Goal: Task Accomplishment & Management: Use online tool/utility

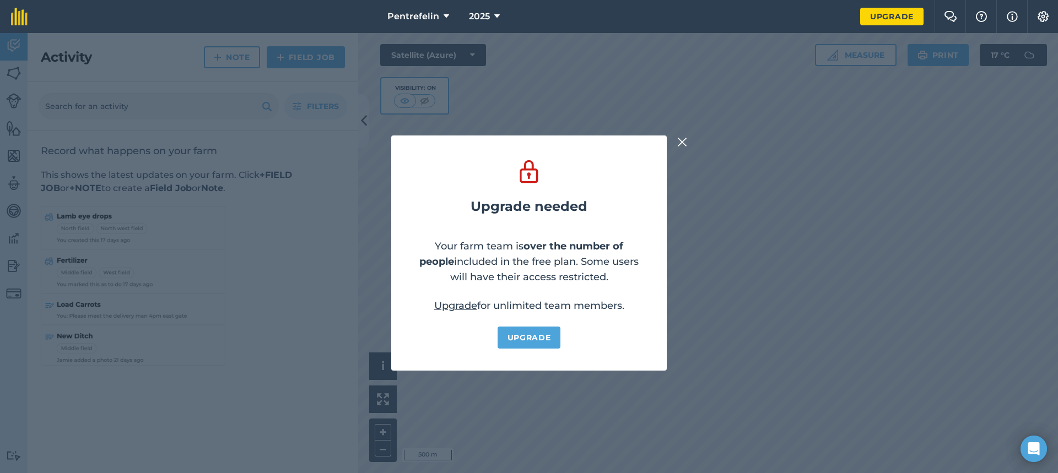
click at [681, 143] on img at bounding box center [682, 142] width 10 height 13
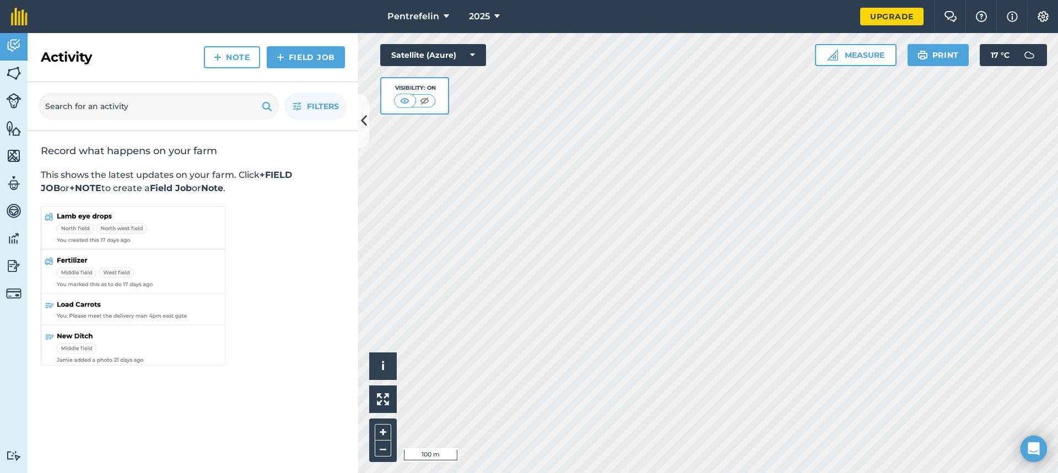
click at [535, 473] on html "Pentrefelin 2025 Upgrade Farm Chat Help Info Settings Map printing is not avail…" at bounding box center [529, 236] width 1058 height 473
click at [867, 55] on button "Measure" at bounding box center [856, 55] width 82 height 22
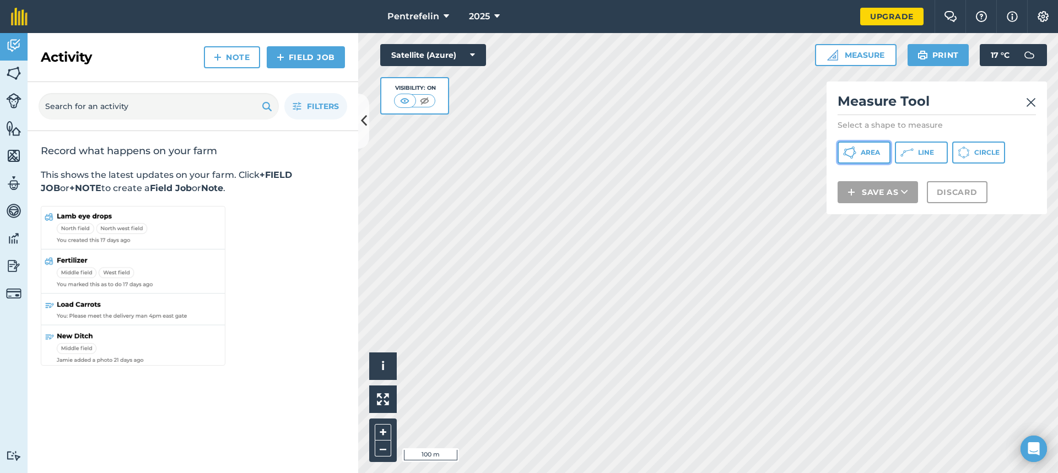
click at [874, 153] on span "Area" at bounding box center [869, 152] width 19 height 9
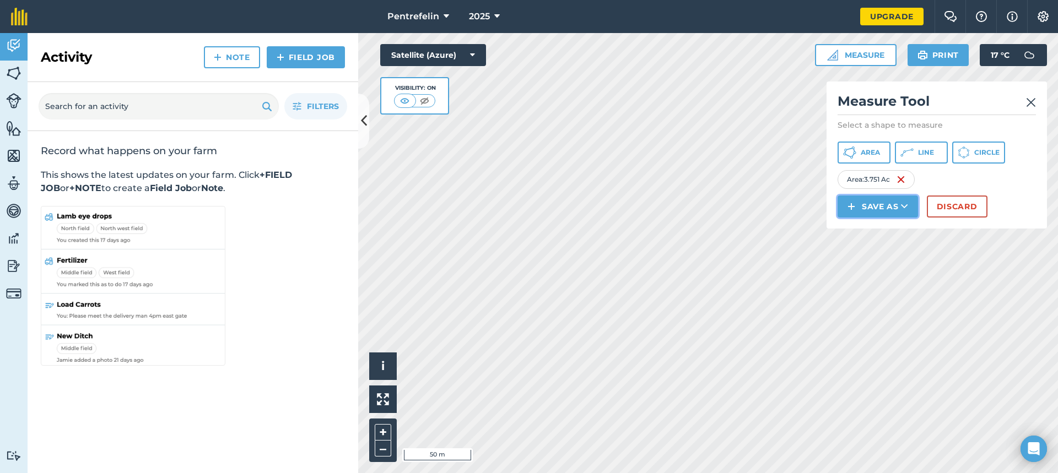
click at [881, 207] on button "Save as" at bounding box center [877, 207] width 80 height 22
click at [878, 232] on link "Field" at bounding box center [877, 231] width 77 height 24
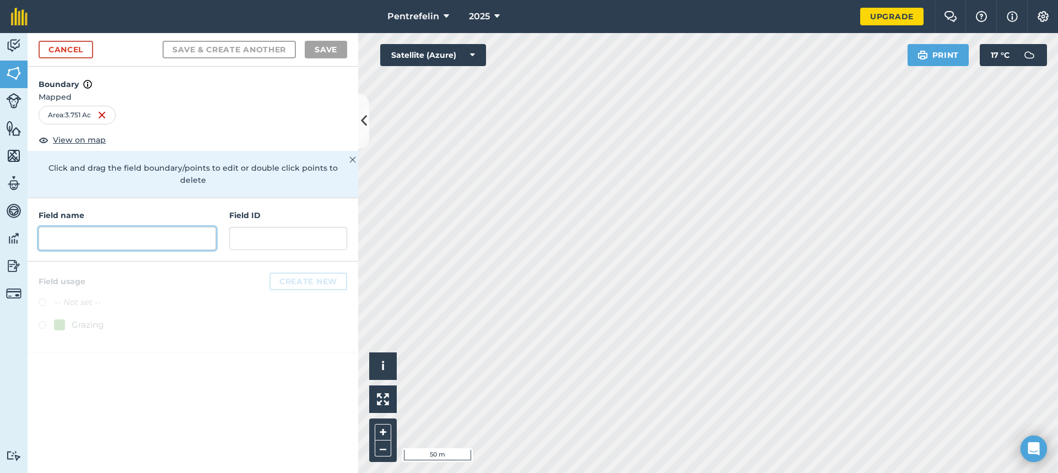
click at [74, 230] on input "text" at bounding box center [127, 238] width 177 height 23
type input "C1"
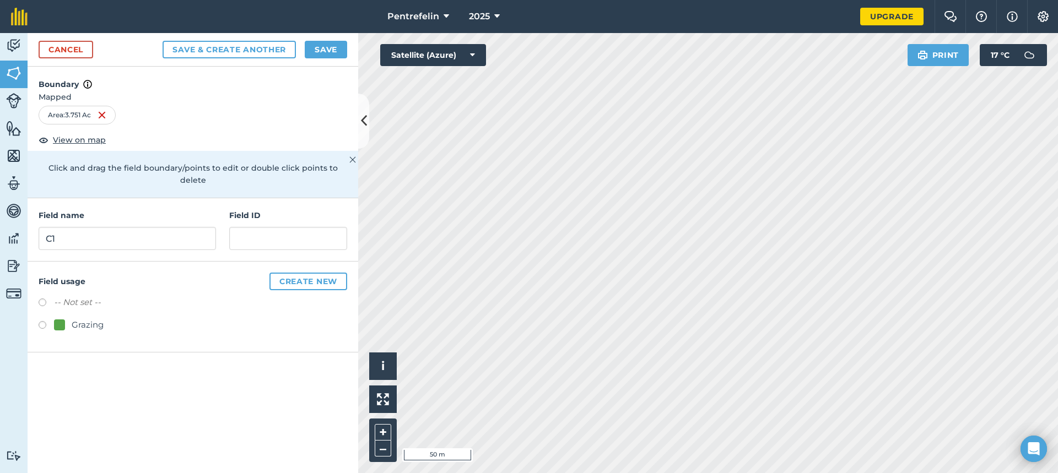
click at [44, 321] on label at bounding box center [46, 326] width 15 height 11
radio input "true"
click at [300, 273] on button "Create new" at bounding box center [308, 282] width 78 height 18
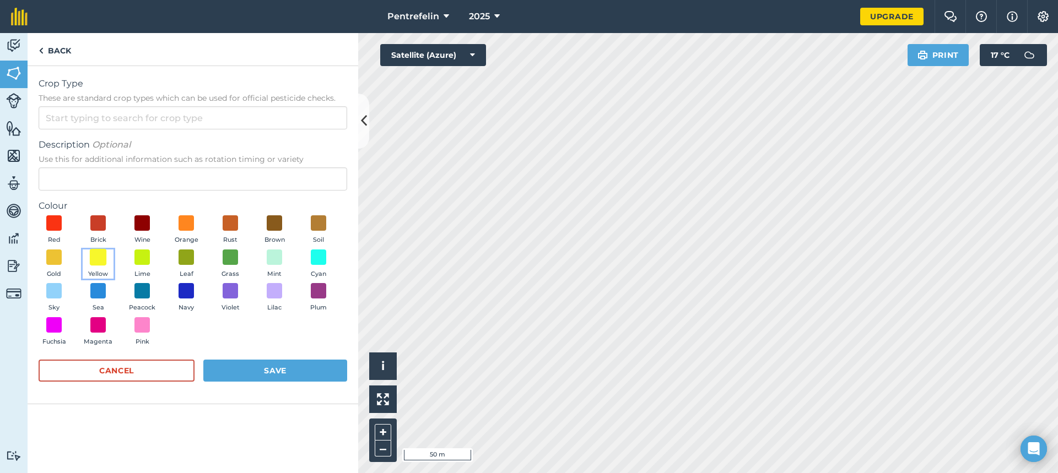
click at [98, 261] on span at bounding box center [98, 256] width 17 height 17
click at [271, 370] on button "Save" at bounding box center [275, 371] width 144 height 22
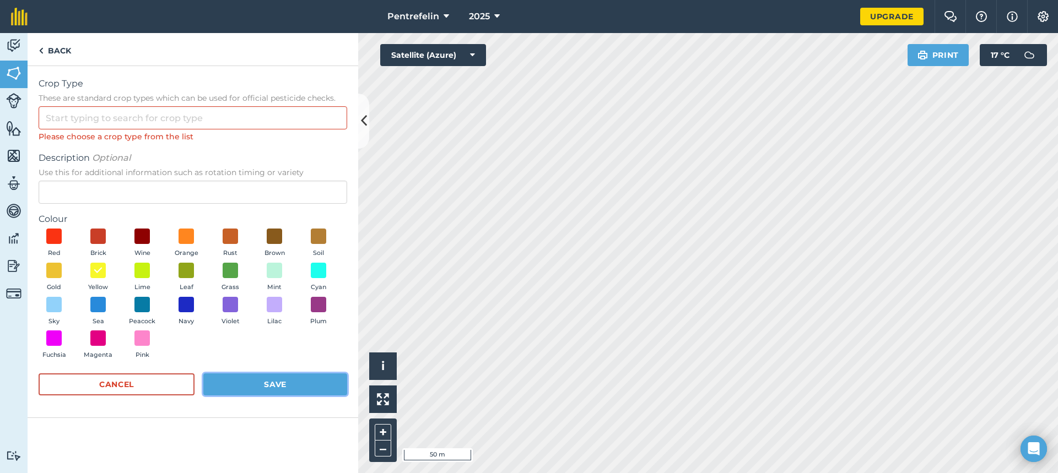
click at [281, 377] on button "Save" at bounding box center [275, 384] width 144 height 22
click at [278, 387] on button "Save" at bounding box center [275, 384] width 144 height 22
click at [78, 117] on input "Crop Type These are standard crop types which can be used for official pesticid…" at bounding box center [193, 117] width 308 height 23
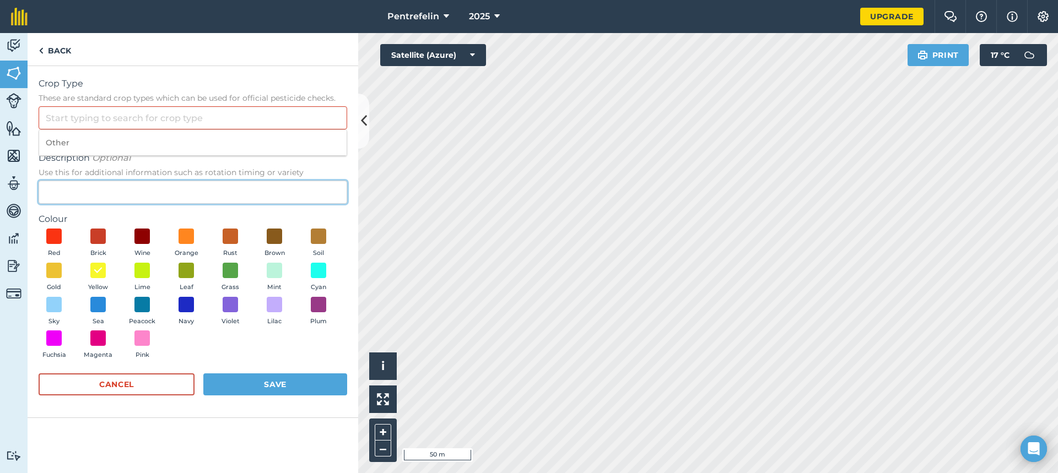
click at [181, 187] on input "Description Optional Use this for additional information such as rotation timin…" at bounding box center [193, 192] width 308 height 23
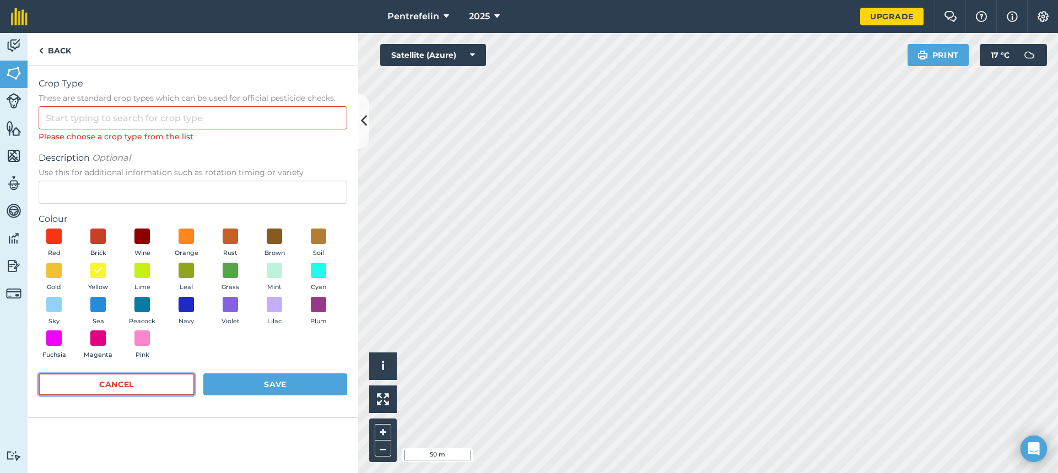
click at [149, 388] on button "Cancel" at bounding box center [117, 384] width 156 height 22
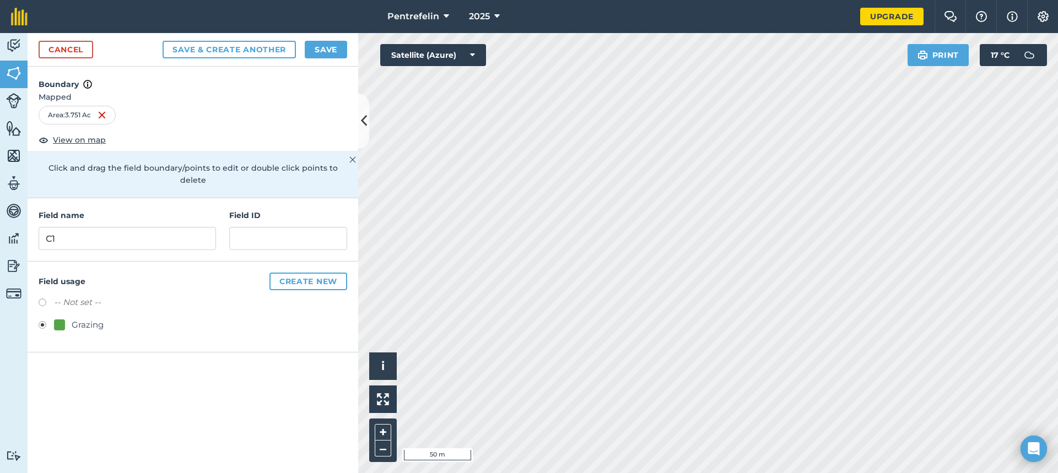
click at [44, 299] on label at bounding box center [46, 304] width 15 height 11
radio input "true"
click at [322, 273] on button "Create new" at bounding box center [308, 282] width 78 height 18
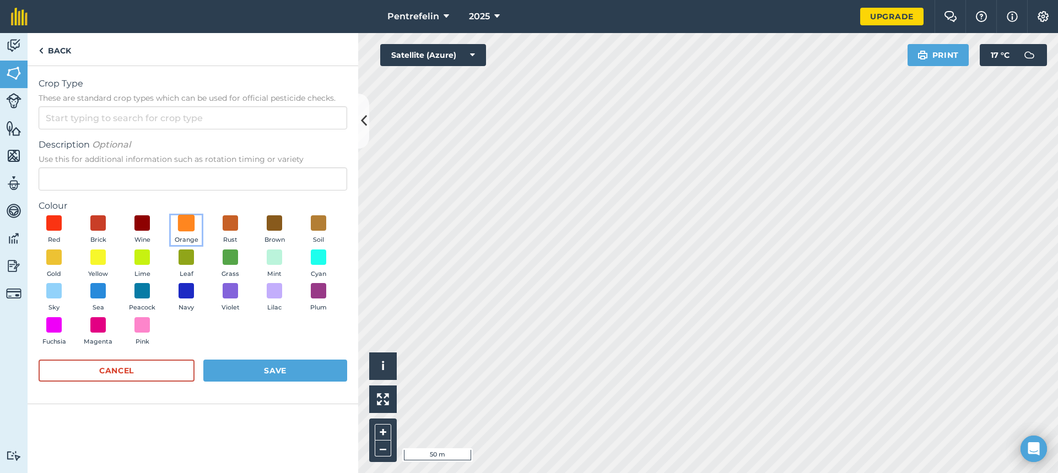
click at [184, 224] on span at bounding box center [186, 223] width 17 height 17
click at [269, 371] on button "Save" at bounding box center [275, 371] width 144 height 22
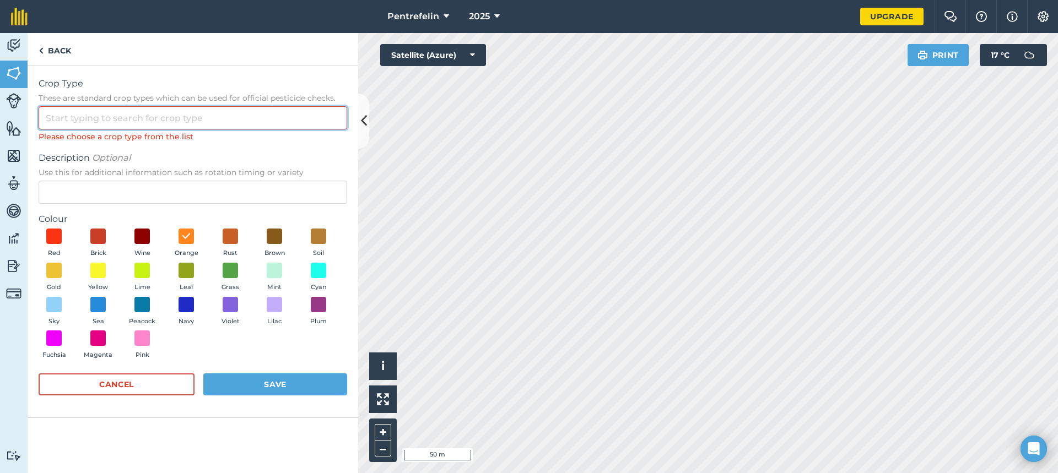
click at [91, 122] on input "Crop Type These are standard crop types which can be used for official pesticid…" at bounding box center [193, 117] width 308 height 23
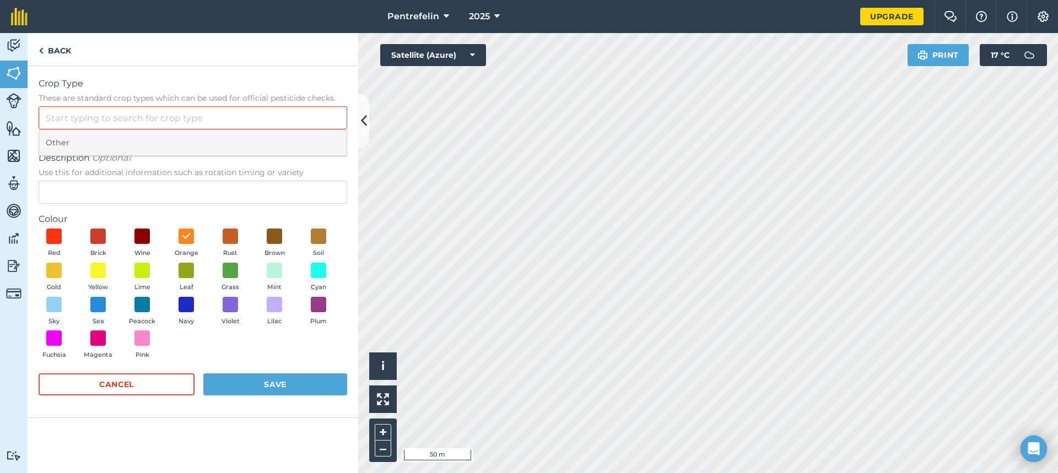
click at [64, 141] on li "Other" at bounding box center [192, 143] width 307 height 26
type input "Other"
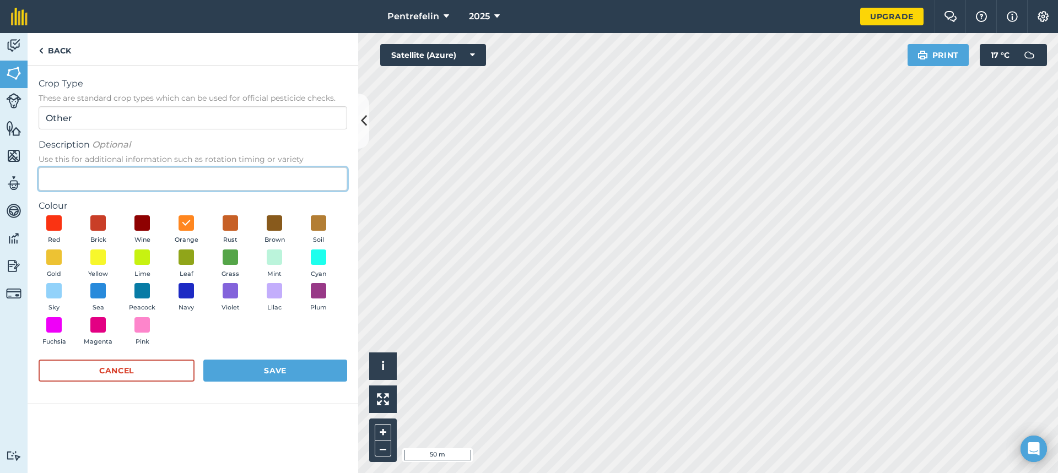
click at [78, 173] on input "Description Optional Use this for additional information such as rotation timin…" at bounding box center [193, 178] width 308 height 23
click at [89, 190] on input "Description Optional Use this for additional information such as rotation timin…" at bounding box center [193, 178] width 308 height 23
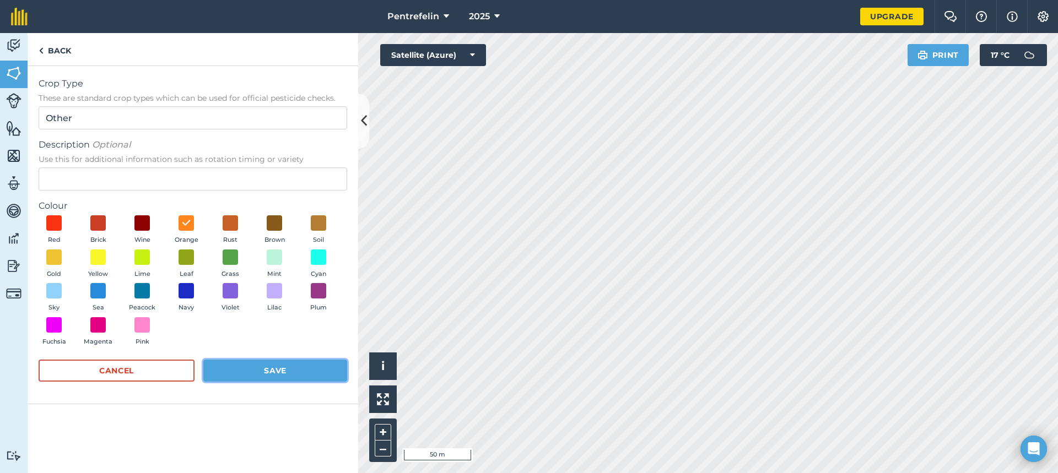
click at [286, 375] on button "Save" at bounding box center [275, 371] width 144 height 22
radio input "false"
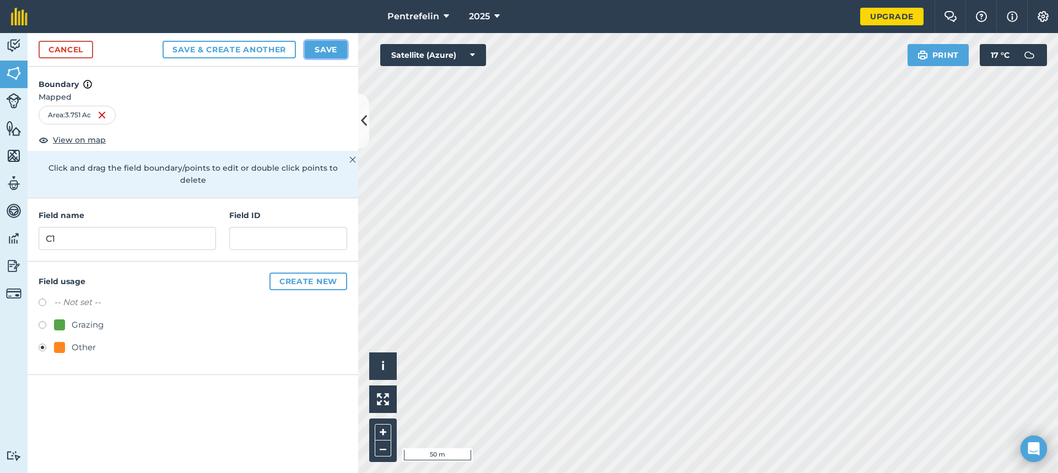
click at [326, 47] on button "Save" at bounding box center [326, 50] width 42 height 18
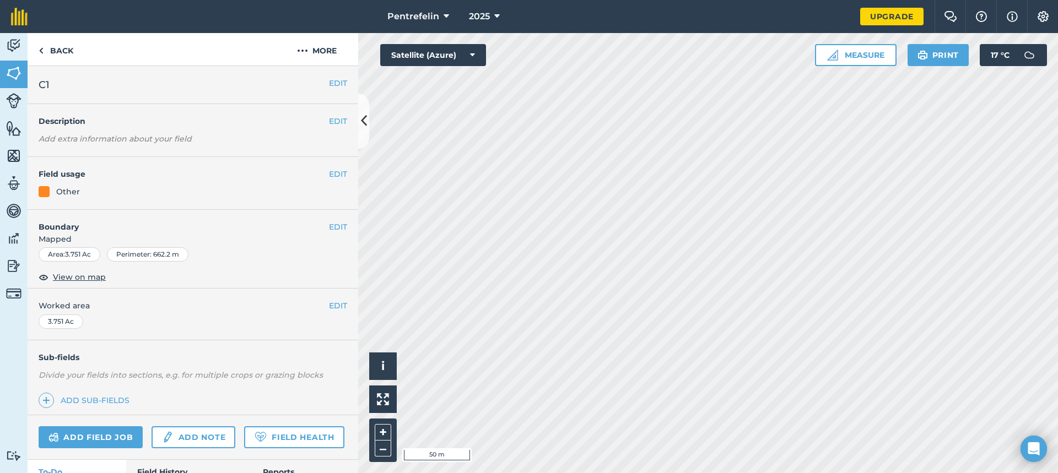
click at [586, 473] on html "Pentrefelin 2025 Upgrade Farm Chat Help Info Settings Map printing is not avail…" at bounding box center [529, 236] width 1058 height 473
click at [864, 51] on button "Measure" at bounding box center [856, 55] width 82 height 22
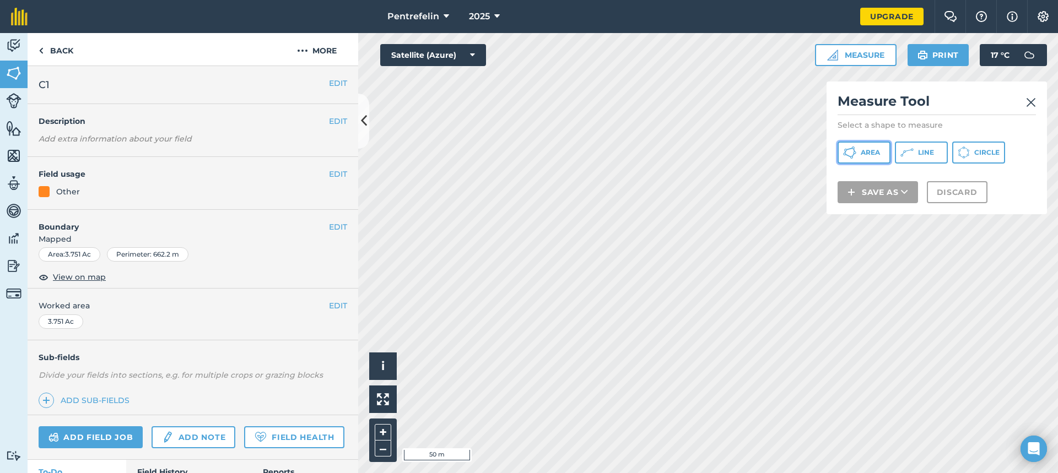
click at [860, 154] on span "Area" at bounding box center [869, 152] width 19 height 9
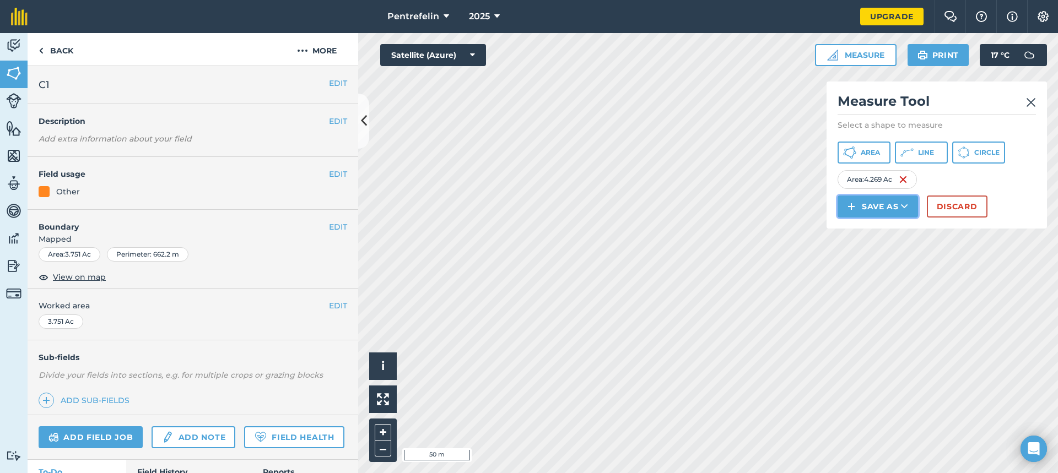
click at [886, 205] on button "Save as" at bounding box center [877, 207] width 80 height 22
click at [872, 235] on link "Field" at bounding box center [877, 231] width 77 height 24
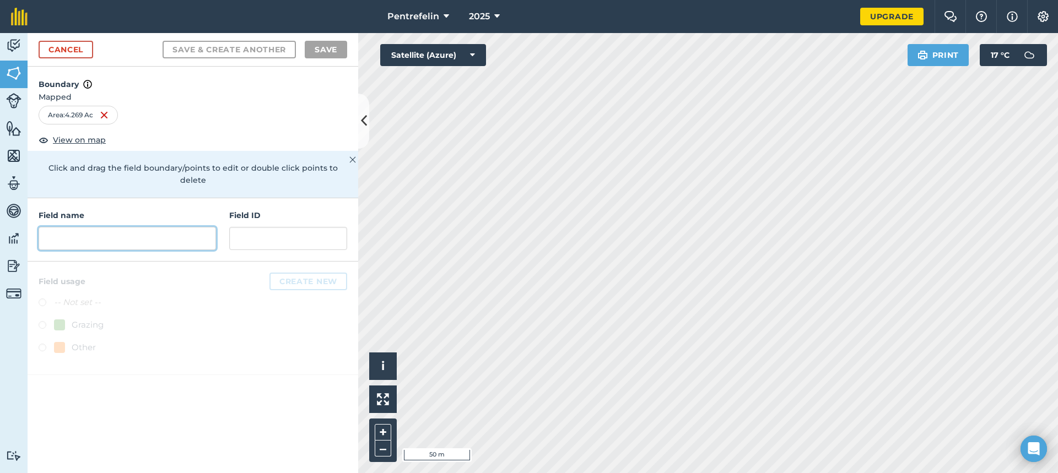
click at [94, 227] on input "text" at bounding box center [127, 238] width 177 height 23
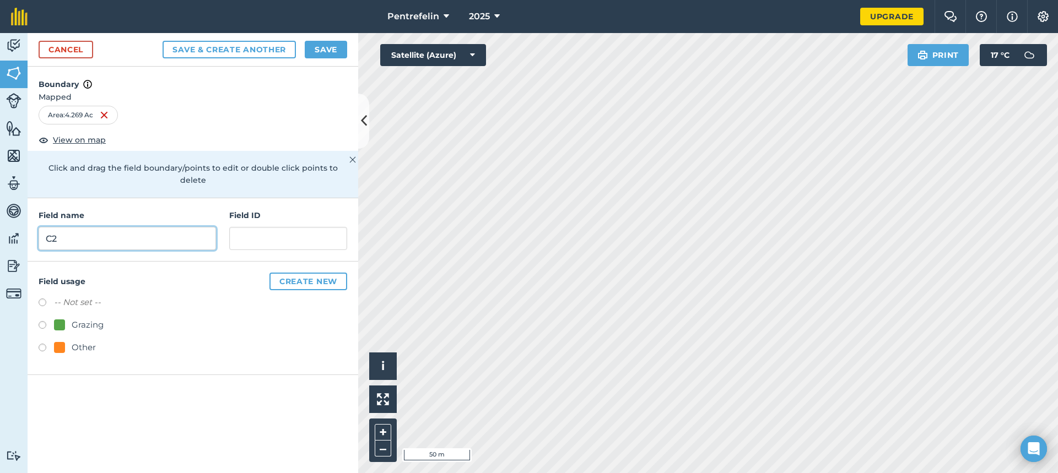
type input "C2"
click at [44, 344] on label at bounding box center [46, 349] width 15 height 11
radio input "true"
click at [334, 48] on button "Save" at bounding box center [326, 50] width 42 height 18
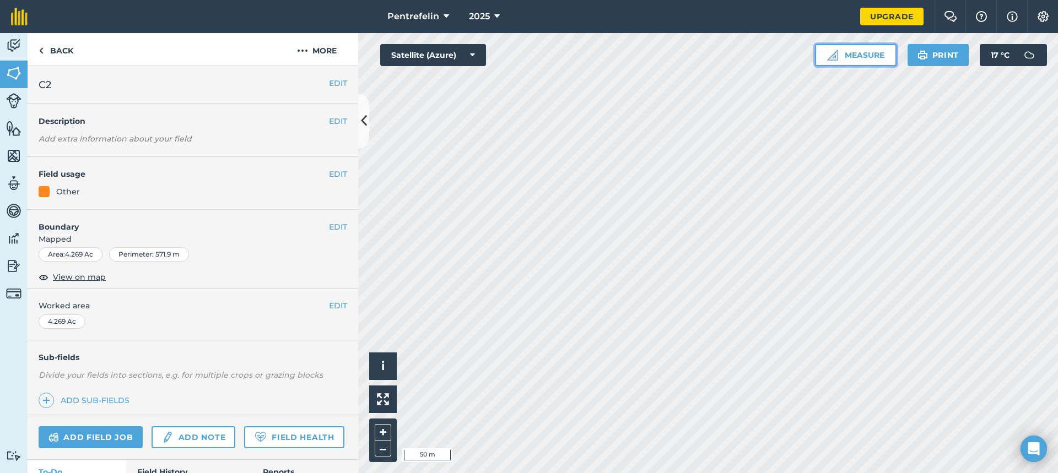
click at [851, 58] on button "Measure" at bounding box center [856, 55] width 82 height 22
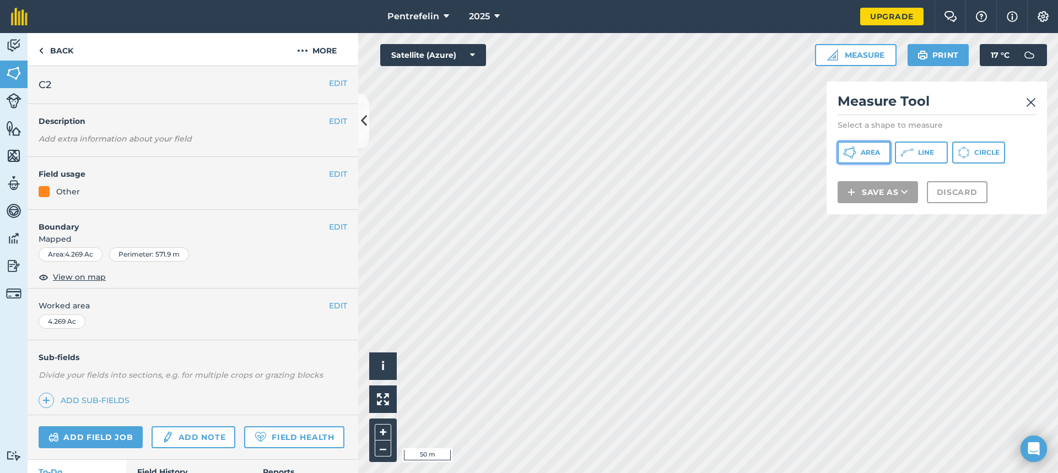
click at [865, 155] on span "Area" at bounding box center [869, 152] width 19 height 9
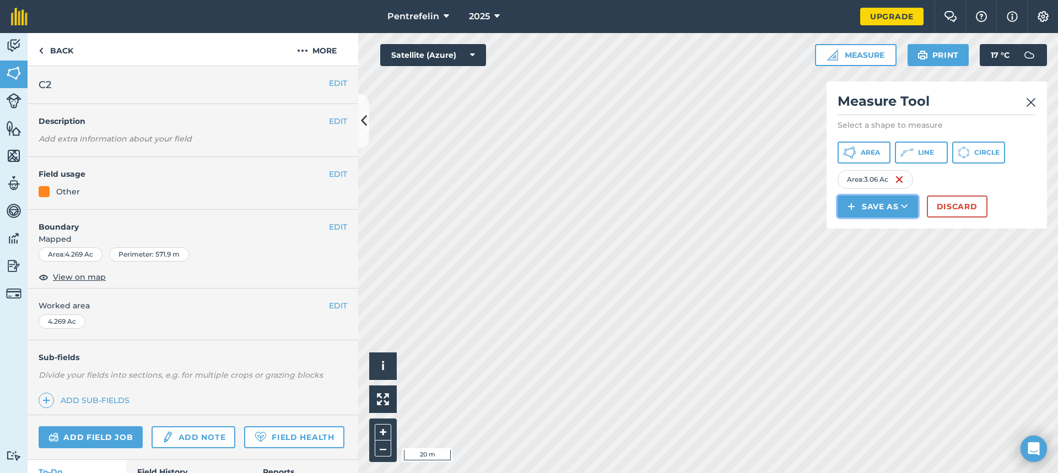
click at [863, 205] on button "Save as" at bounding box center [877, 207] width 80 height 22
click at [868, 229] on link "Field" at bounding box center [877, 231] width 77 height 24
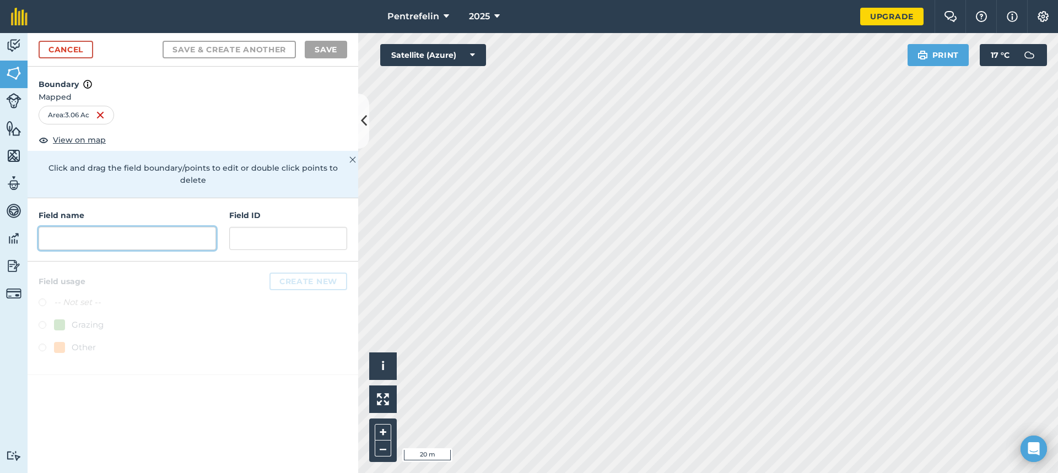
click at [124, 228] on input "text" at bounding box center [127, 238] width 177 height 23
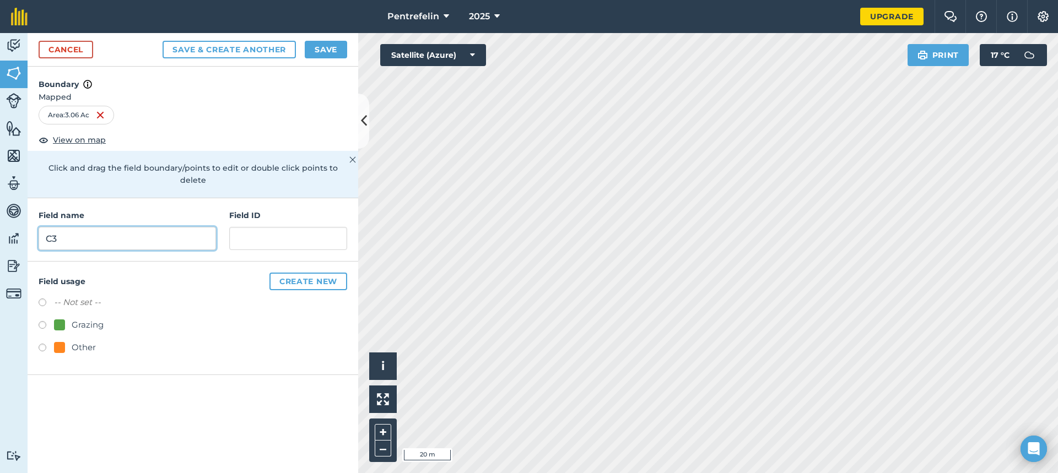
type input "C3"
click at [41, 344] on label at bounding box center [46, 349] width 15 height 11
radio input "true"
click at [307, 273] on button "Create new" at bounding box center [308, 282] width 78 height 18
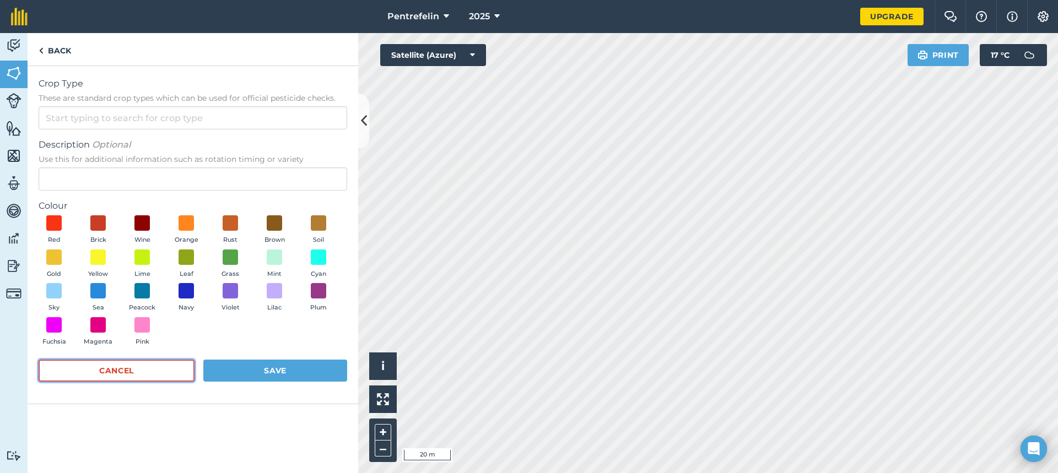
click at [104, 375] on button "Cancel" at bounding box center [117, 371] width 156 height 22
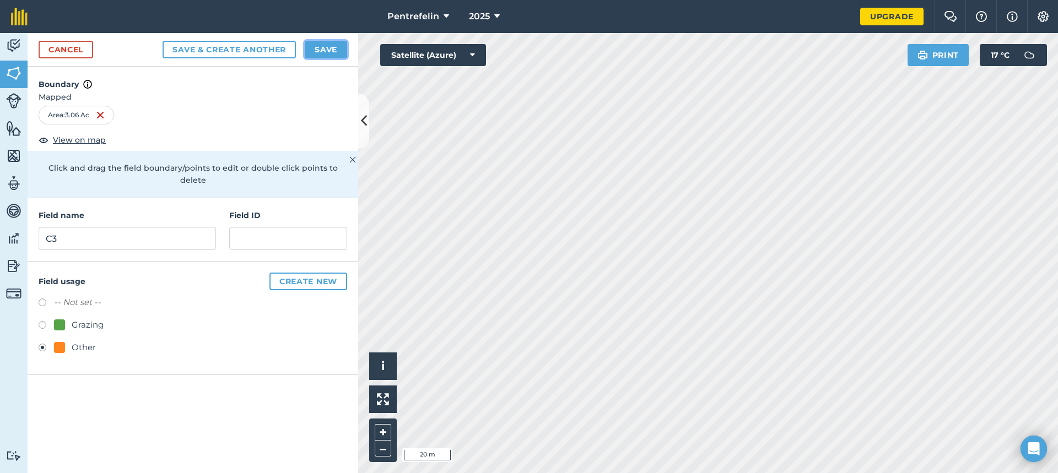
click at [341, 52] on button "Save" at bounding box center [326, 50] width 42 height 18
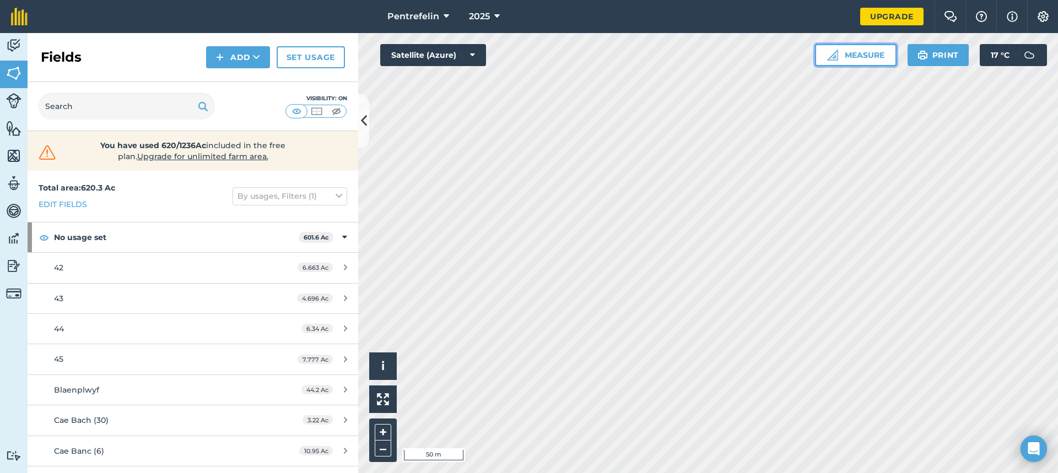
click at [866, 56] on button "Measure" at bounding box center [856, 55] width 82 height 22
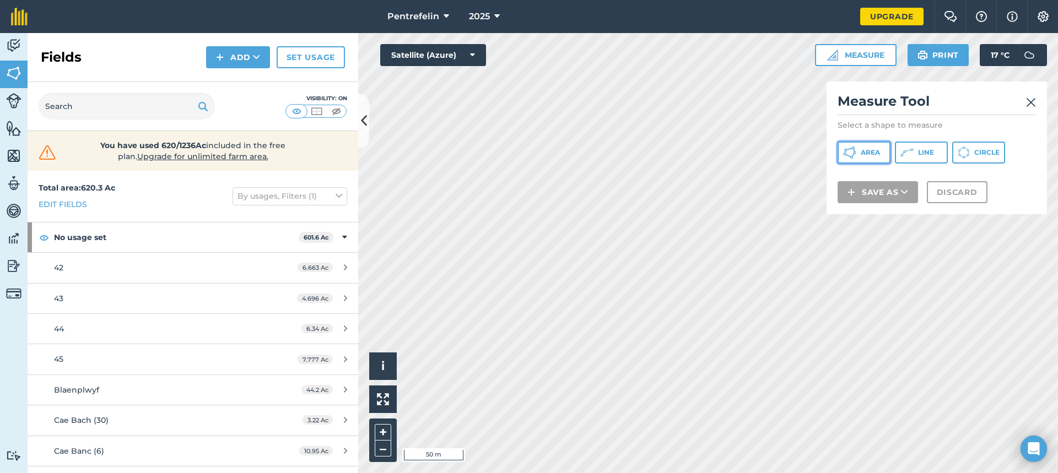
click at [853, 153] on icon at bounding box center [854, 152] width 3 height 3
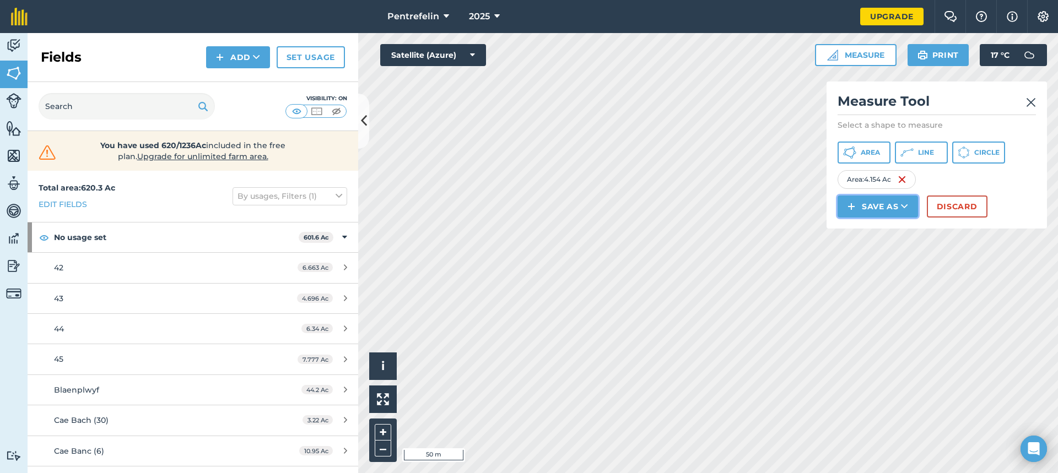
click at [880, 204] on button "Save as" at bounding box center [877, 207] width 80 height 22
click at [873, 234] on link "Field" at bounding box center [877, 231] width 77 height 24
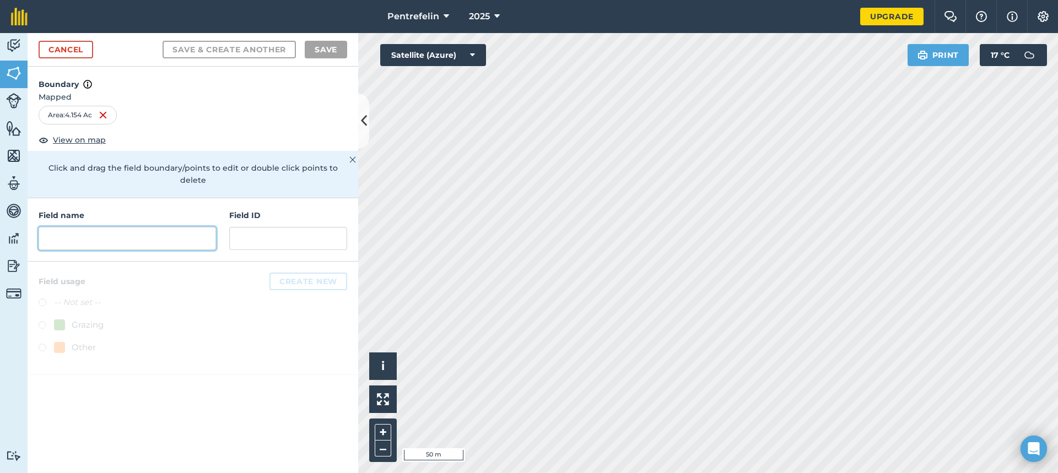
click at [125, 227] on input "text" at bounding box center [127, 238] width 177 height 23
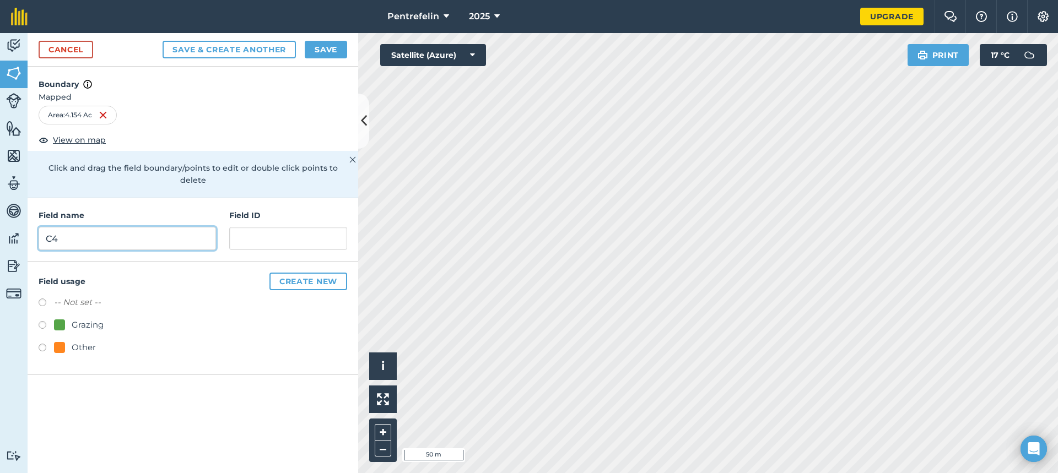
type input "C4"
click at [40, 344] on label at bounding box center [46, 349] width 15 height 11
radio input "true"
click at [326, 47] on button "Save" at bounding box center [326, 50] width 42 height 18
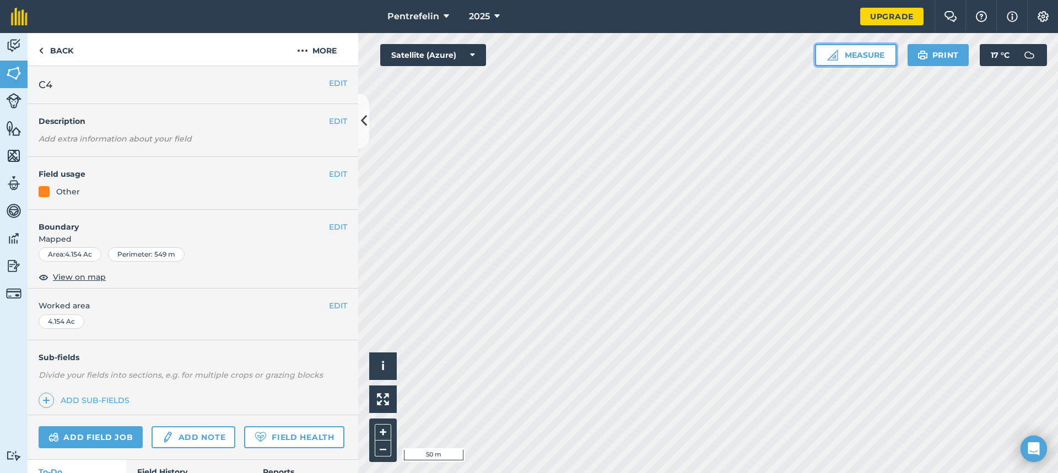
click at [880, 53] on button "Measure" at bounding box center [856, 55] width 82 height 22
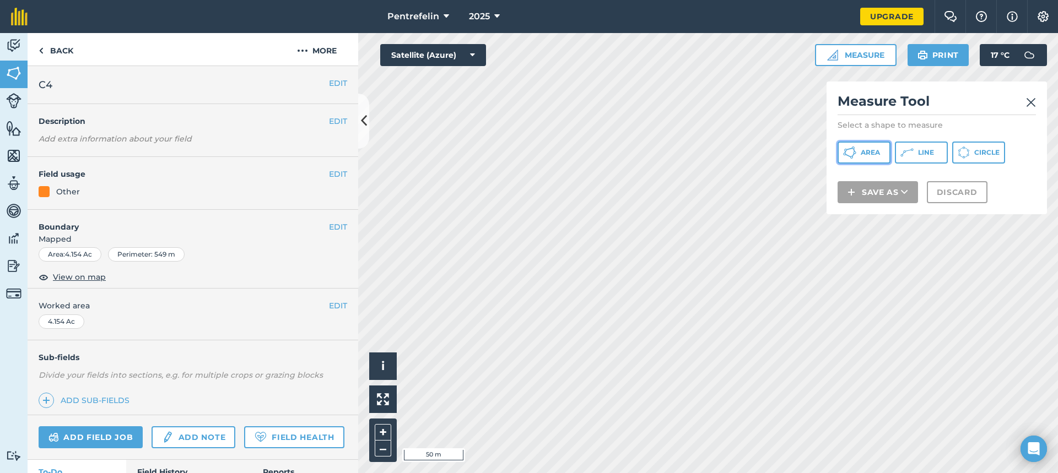
click at [862, 155] on span "Area" at bounding box center [869, 152] width 19 height 9
click at [865, 147] on button "Area" at bounding box center [863, 153] width 53 height 22
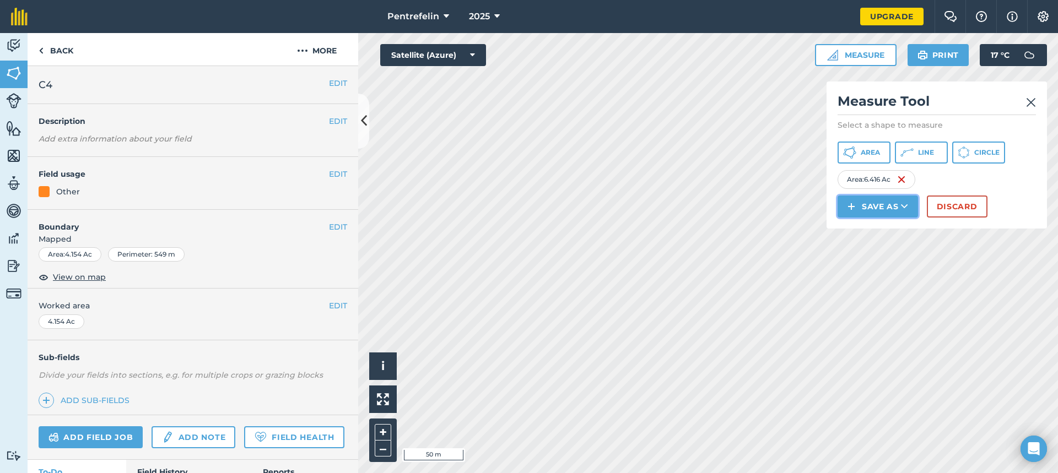
click at [894, 209] on button "Save as" at bounding box center [877, 207] width 80 height 22
click at [880, 227] on link "Field" at bounding box center [877, 231] width 77 height 24
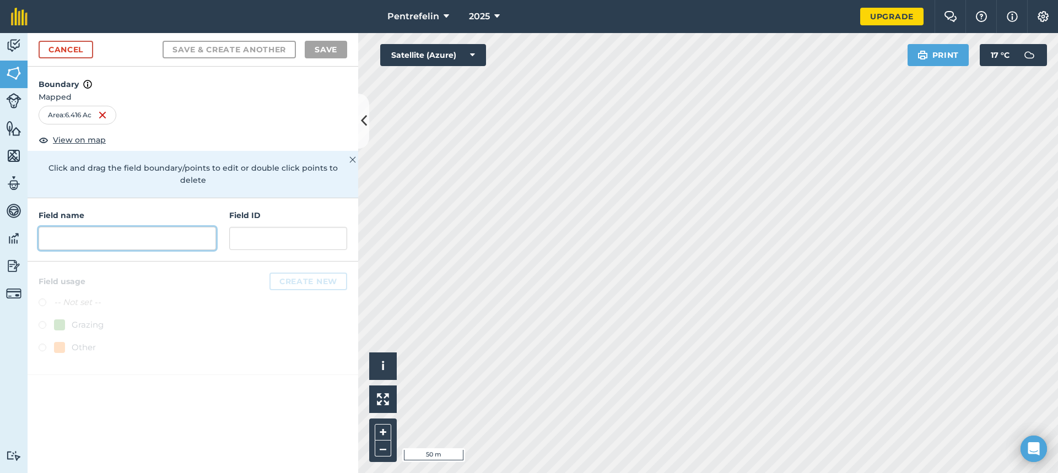
click at [149, 227] on input "text" at bounding box center [127, 238] width 177 height 23
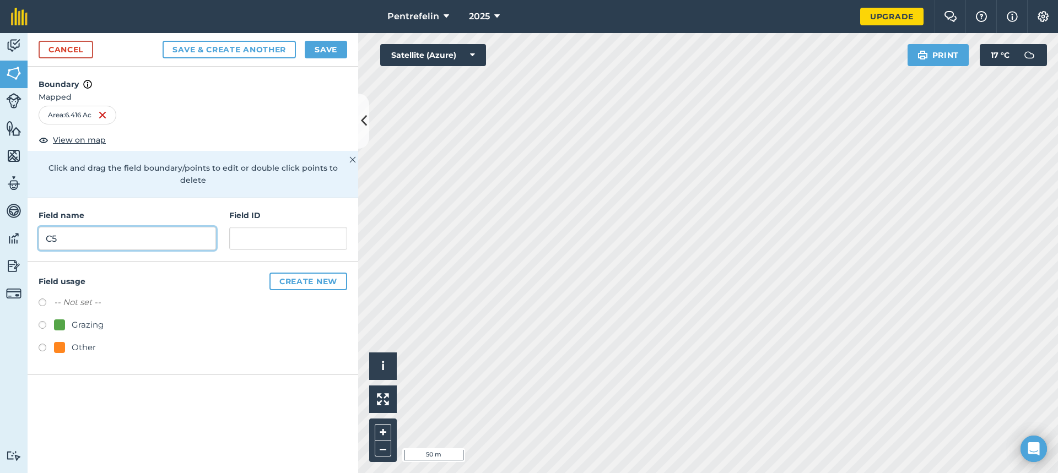
type input "C5"
click at [42, 344] on label at bounding box center [46, 349] width 15 height 11
radio input "true"
click at [327, 50] on button "Save" at bounding box center [326, 50] width 42 height 18
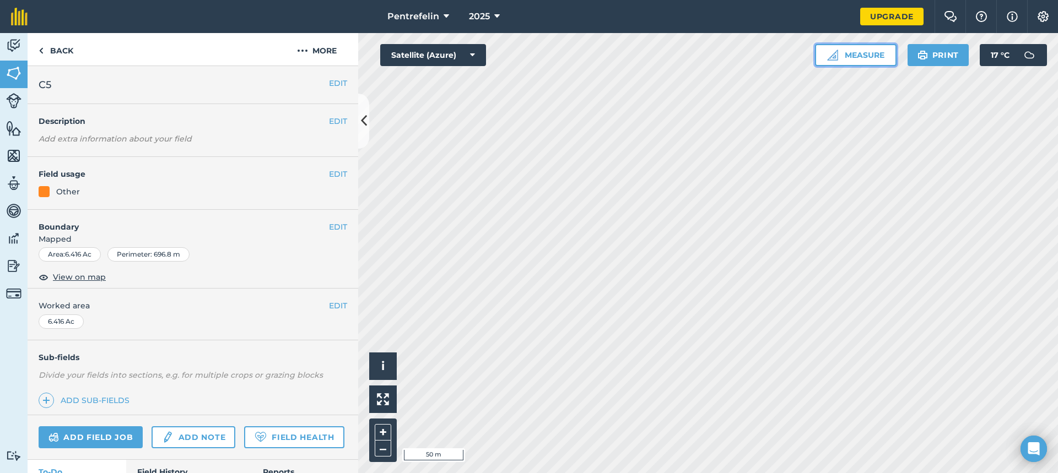
click at [853, 57] on button "Measure" at bounding box center [856, 55] width 82 height 22
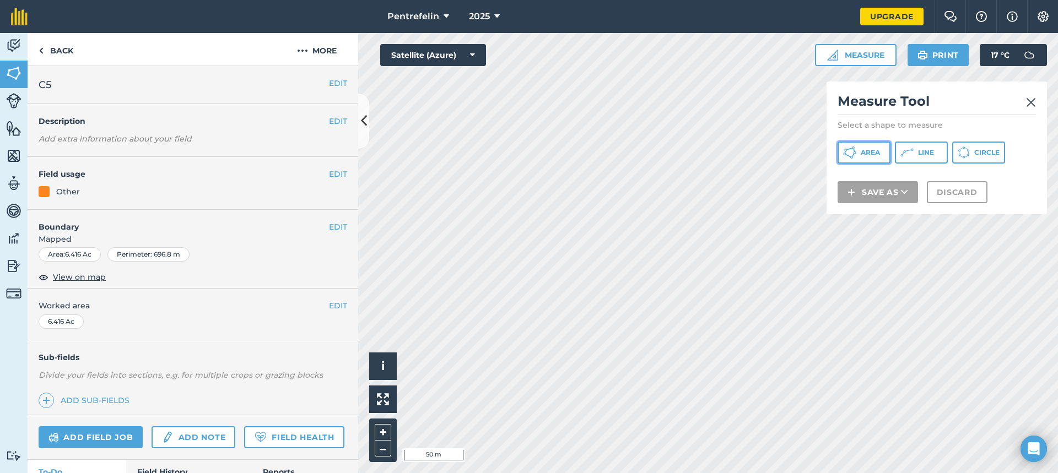
drag, startPoint x: 864, startPoint y: 142, endPoint x: 863, endPoint y: 151, distance: 9.5
click at [864, 142] on button "Area" at bounding box center [863, 153] width 53 height 22
click at [863, 151] on span "Area" at bounding box center [869, 152] width 19 height 9
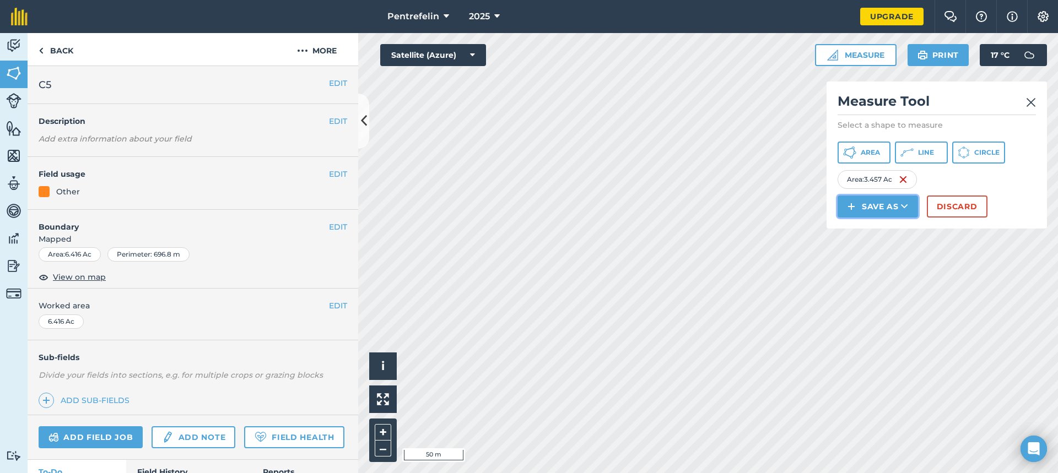
click at [888, 205] on button "Save as" at bounding box center [877, 207] width 80 height 22
click at [864, 230] on link "Field" at bounding box center [877, 231] width 77 height 24
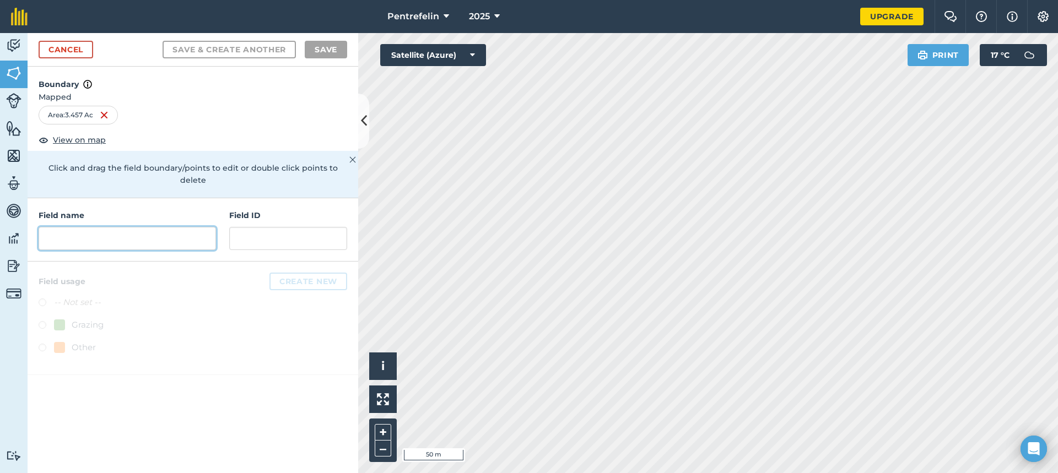
click at [61, 228] on input "text" at bounding box center [127, 238] width 177 height 23
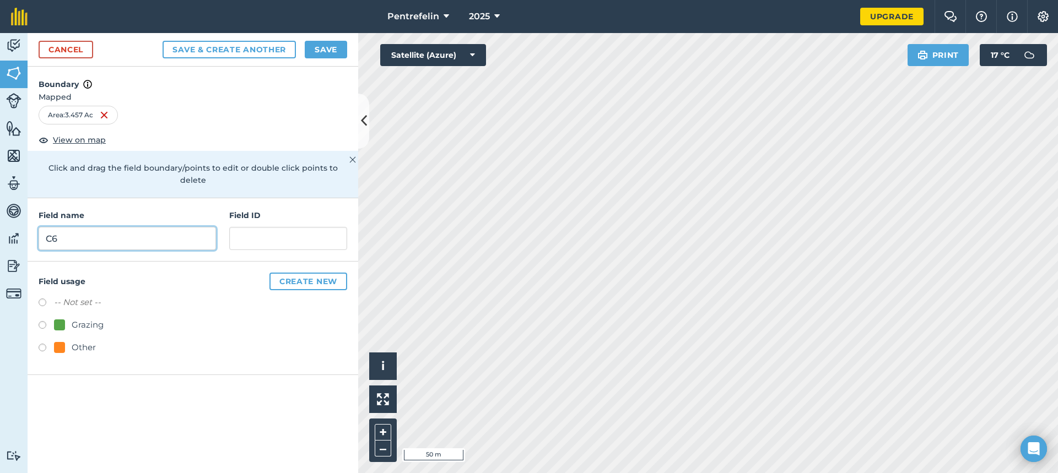
type input "C6"
click at [43, 344] on label at bounding box center [46, 349] width 15 height 11
radio input "true"
click at [317, 51] on button "Save" at bounding box center [326, 50] width 42 height 18
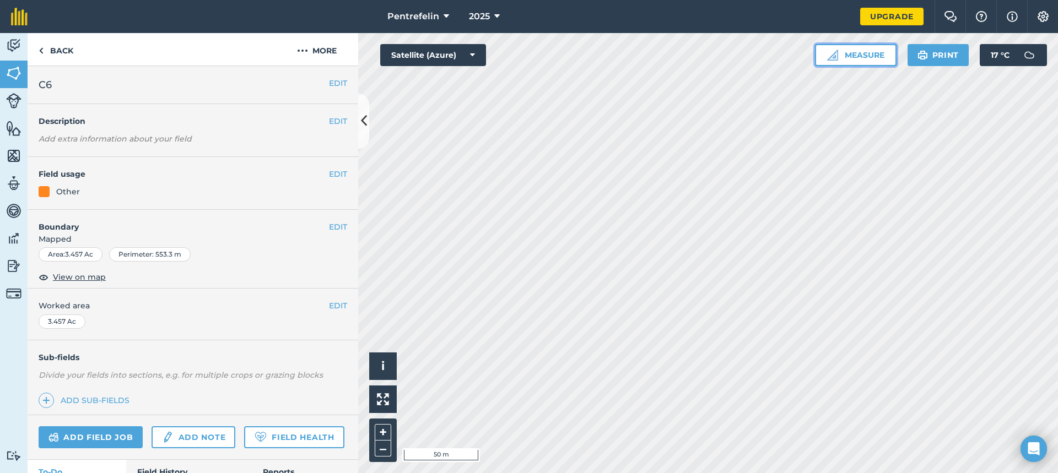
click at [881, 55] on button "Measure" at bounding box center [856, 55] width 82 height 22
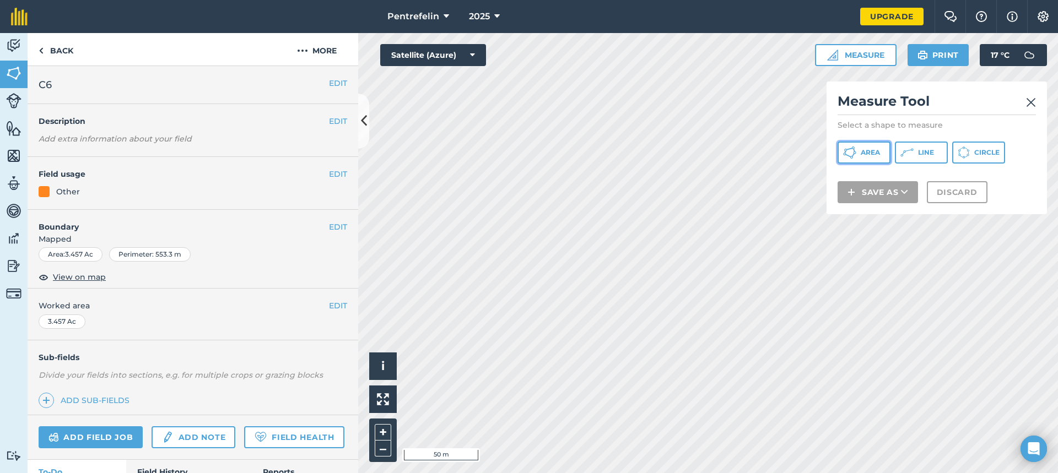
click at [880, 149] on span "Area" at bounding box center [869, 152] width 19 height 9
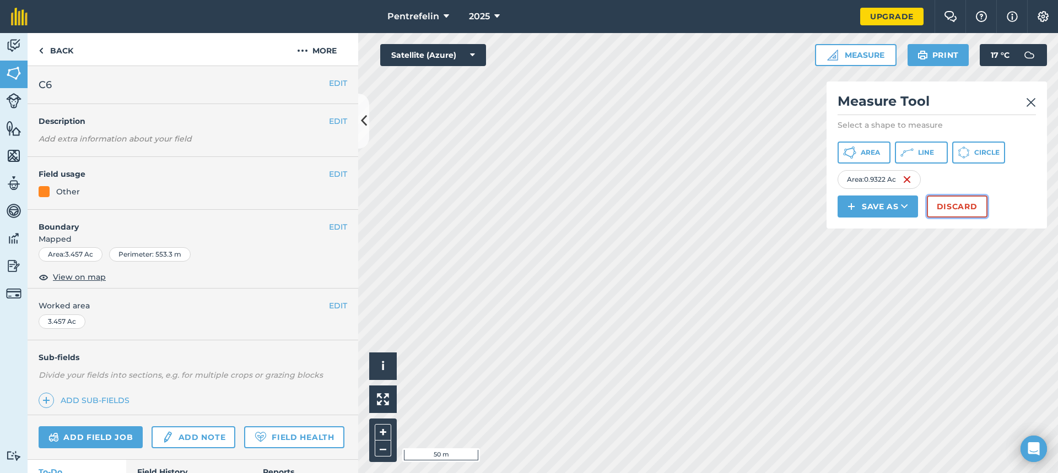
click at [966, 209] on button "Discard" at bounding box center [957, 207] width 61 height 22
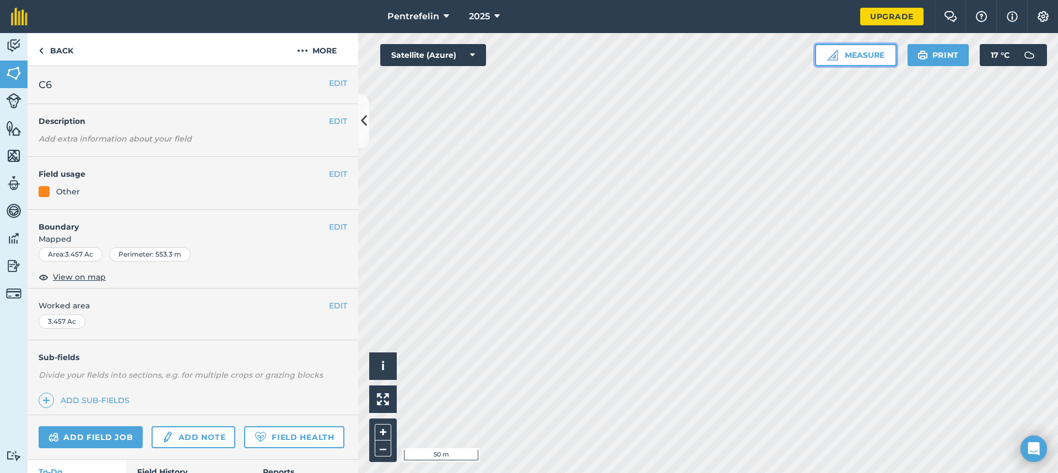
click at [842, 53] on button "Measure" at bounding box center [856, 55] width 82 height 22
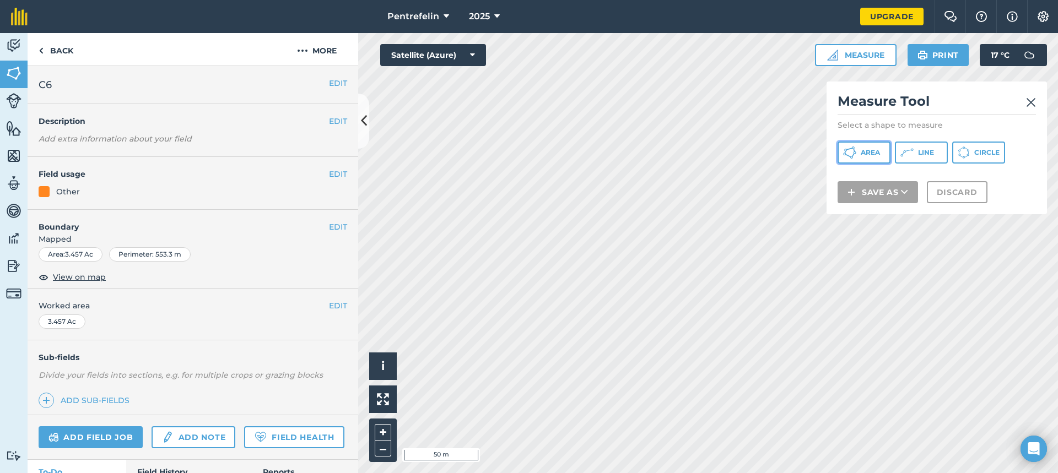
click at [865, 151] on span "Area" at bounding box center [869, 152] width 19 height 9
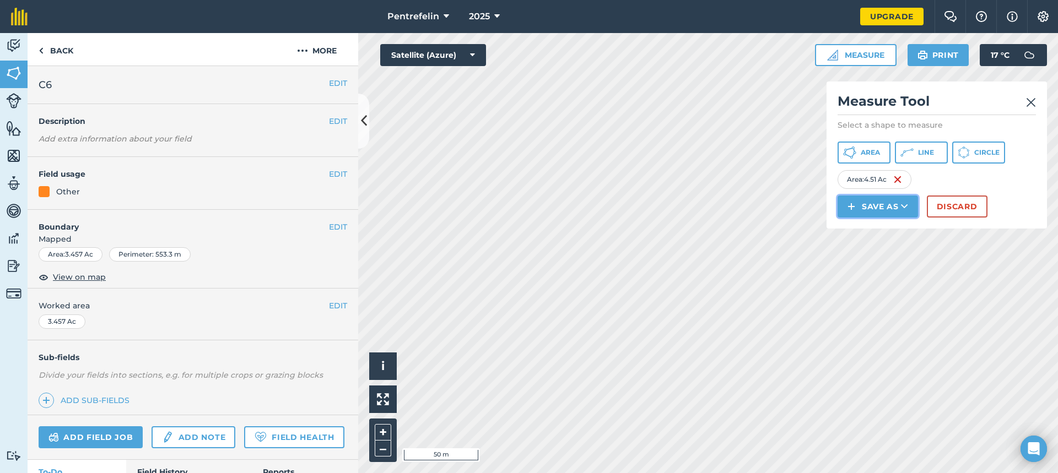
click at [892, 205] on button "Save as" at bounding box center [877, 207] width 80 height 22
click at [185, 356] on h4 "Sub-fields" at bounding box center [193, 357] width 331 height 12
click at [885, 207] on button "Save as" at bounding box center [877, 207] width 80 height 22
click at [882, 229] on link "Field" at bounding box center [877, 231] width 77 height 24
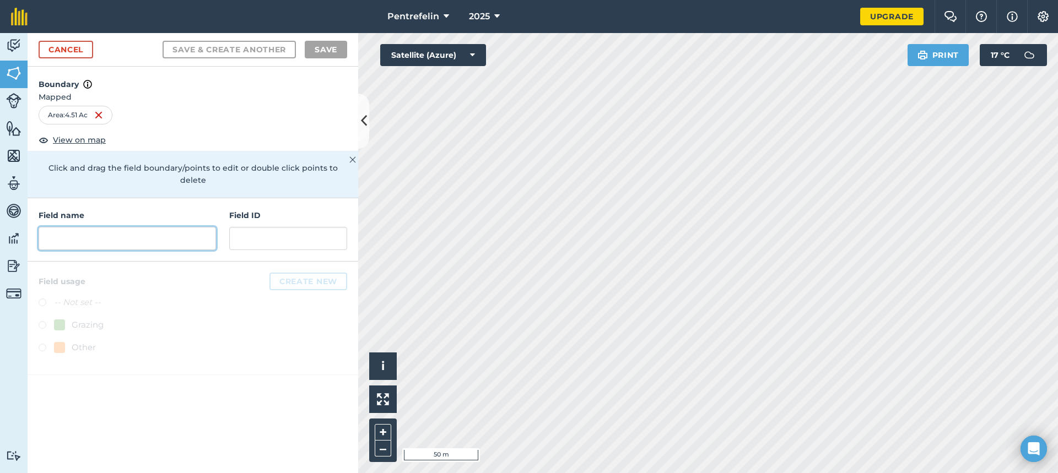
click at [69, 234] on input "text" at bounding box center [127, 238] width 177 height 23
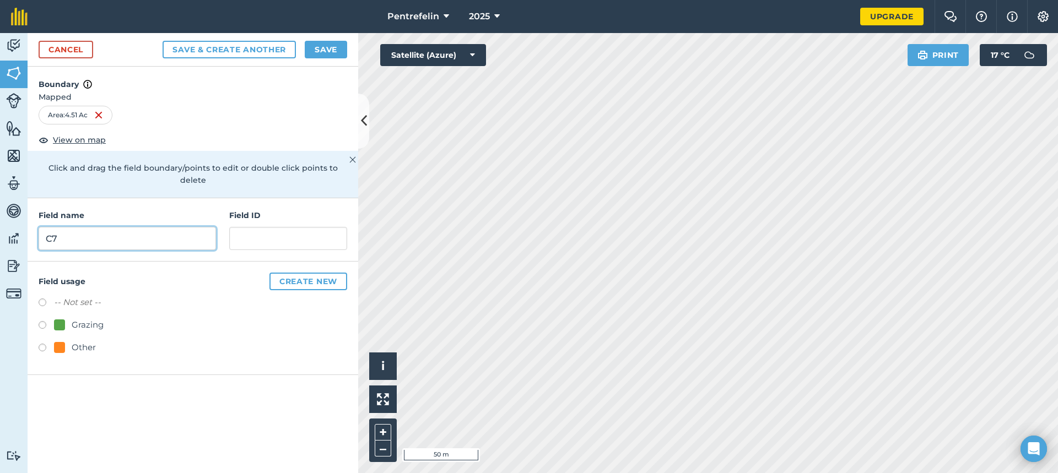
type input "C7"
click at [43, 321] on label at bounding box center [46, 326] width 15 height 11
radio input "true"
click at [41, 344] on label at bounding box center [46, 349] width 15 height 11
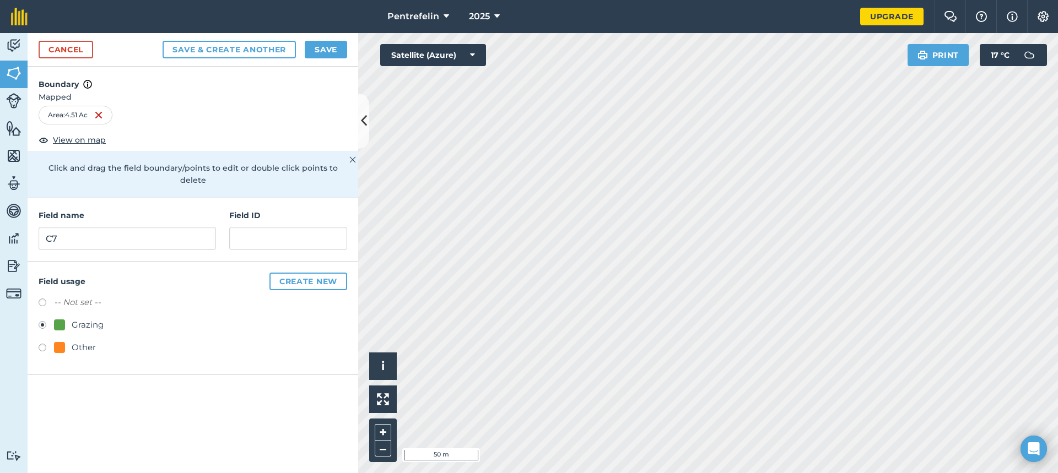
radio input "true"
click at [331, 52] on button "Save" at bounding box center [326, 50] width 42 height 18
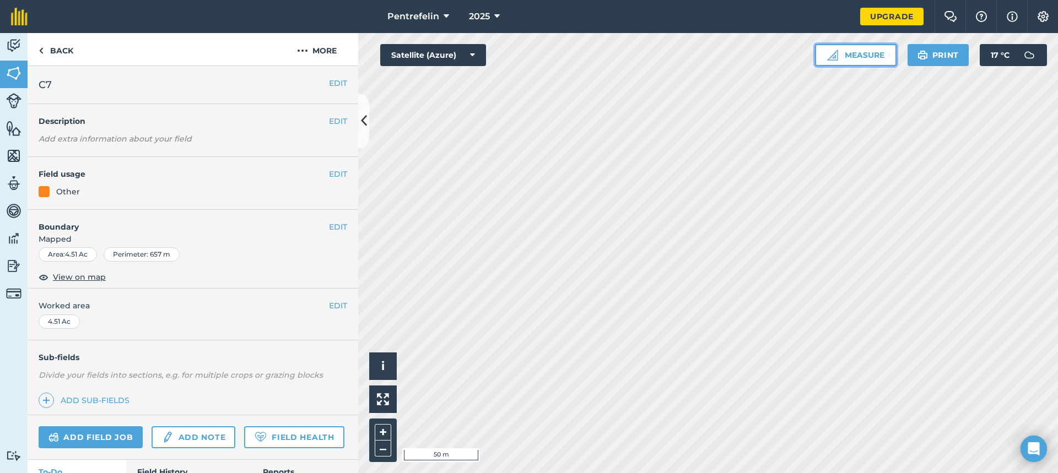
click at [862, 53] on button "Measure" at bounding box center [856, 55] width 82 height 22
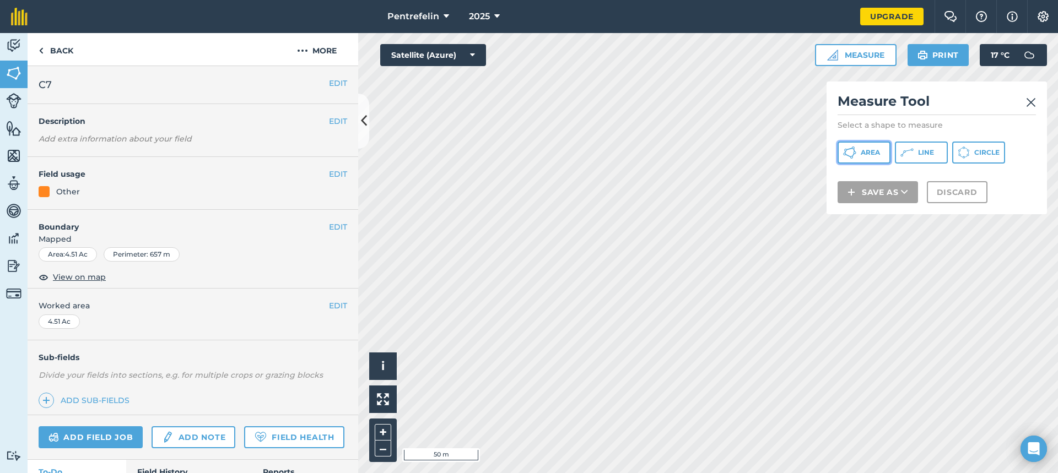
click at [859, 151] on button "Area" at bounding box center [863, 153] width 53 height 22
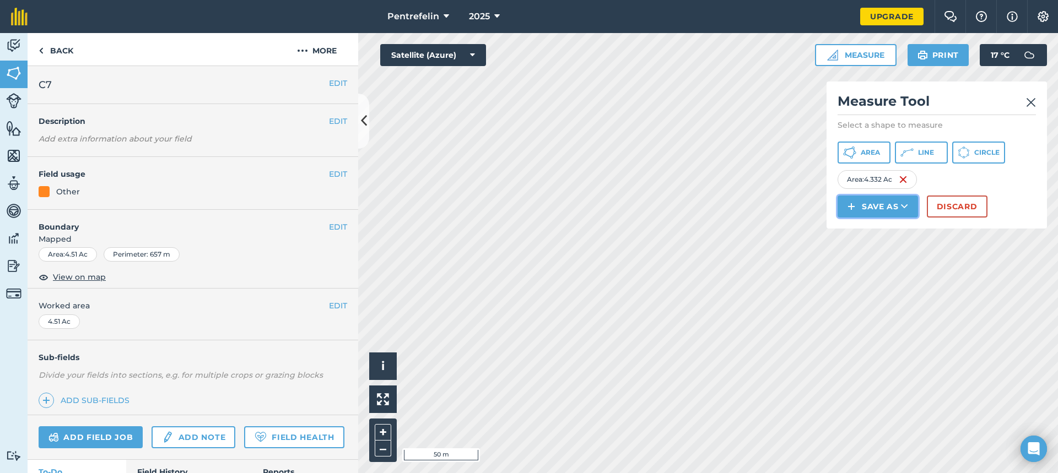
click at [887, 212] on button "Save as" at bounding box center [877, 207] width 80 height 22
click at [870, 230] on link "Field" at bounding box center [877, 231] width 77 height 24
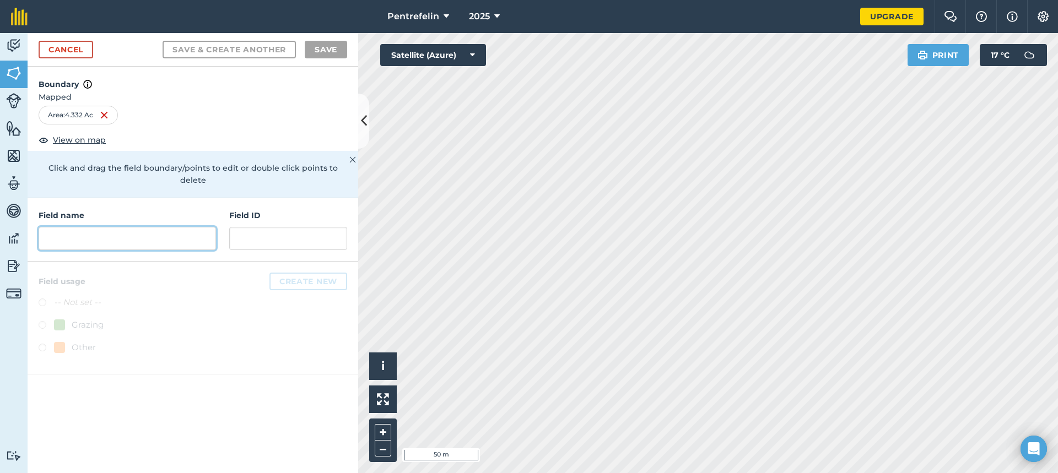
click at [80, 230] on input "text" at bounding box center [127, 238] width 177 height 23
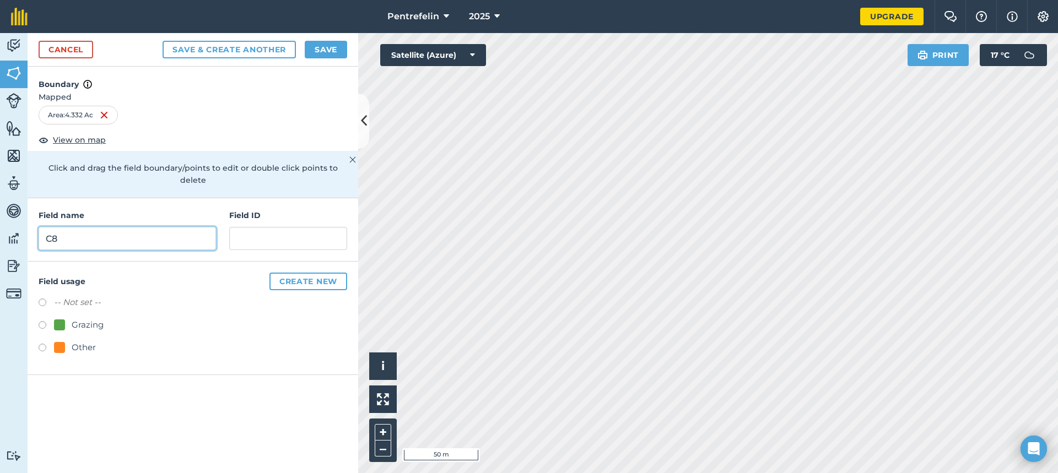
type input "C8"
click at [45, 344] on label at bounding box center [46, 349] width 15 height 11
radio input "true"
click at [338, 50] on button "Save" at bounding box center [326, 50] width 42 height 18
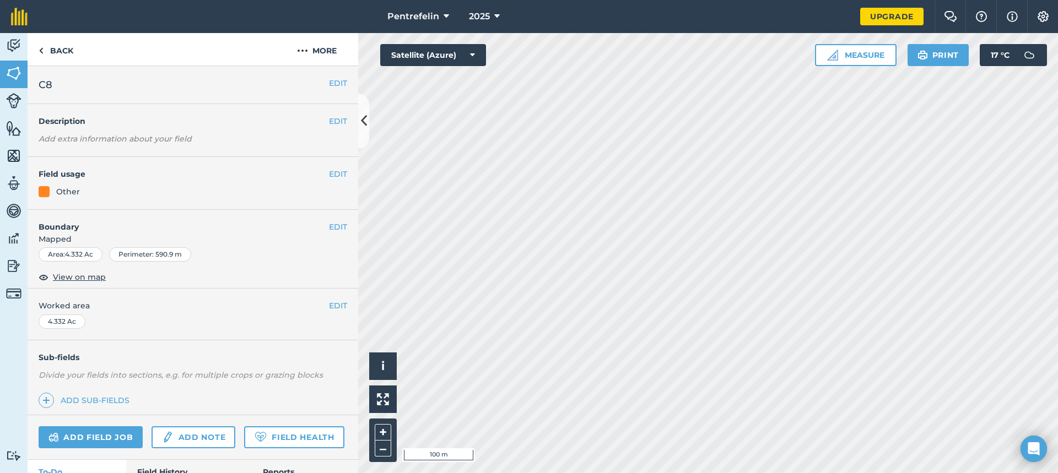
click at [690, 0] on html "Pentrefelin 2025 Upgrade Farm Chat Help Info Settings Map printing is not avail…" at bounding box center [529, 236] width 1058 height 473
click at [864, 53] on button "Measure" at bounding box center [856, 55] width 82 height 22
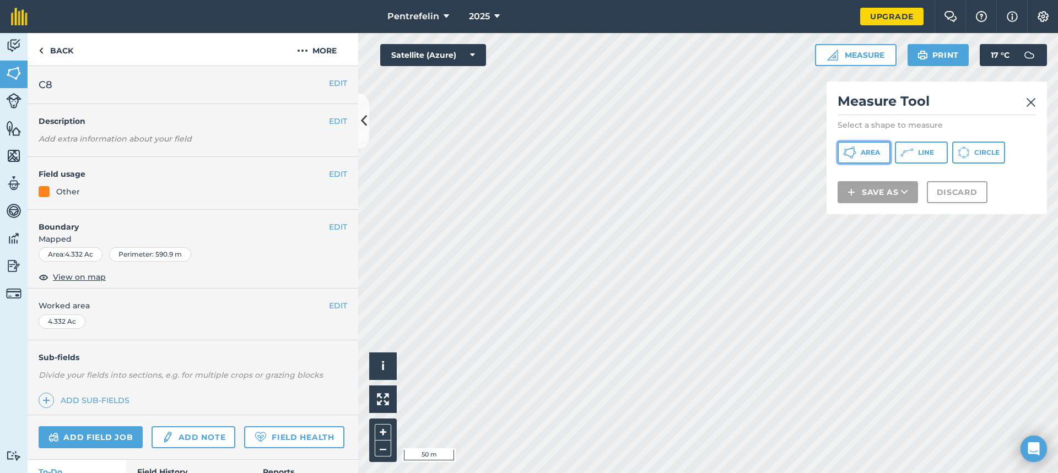
click at [865, 156] on span "Area" at bounding box center [869, 152] width 19 height 9
click at [773, 473] on html "Pentrefelin 2025 Upgrade Farm Chat Help Info Settings Map printing is not avail…" at bounding box center [529, 236] width 1058 height 473
click at [824, 473] on html "Pentrefelin 2025 Upgrade Farm Chat Help Info Settings Map printing is not avail…" at bounding box center [529, 236] width 1058 height 473
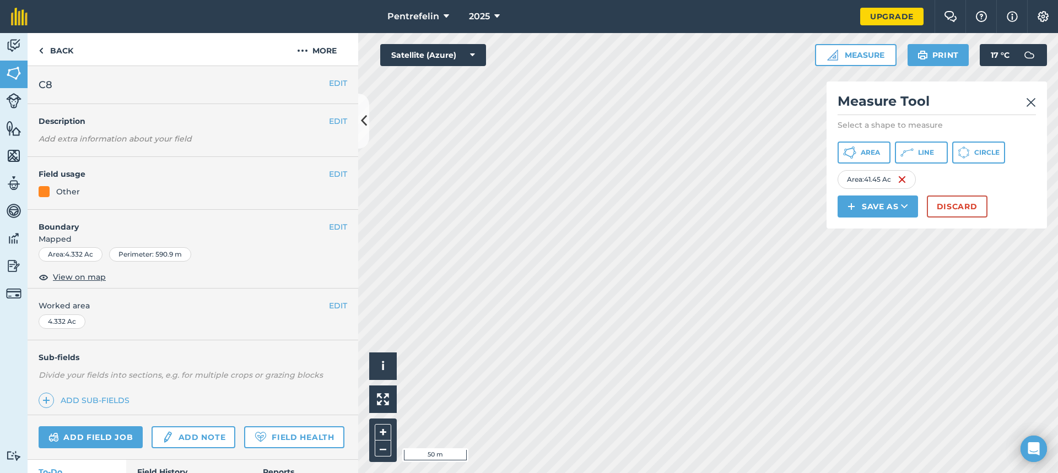
click at [871, 213] on div "Click to start drawing i © 2025 TomTom, Microsoft 50 m + – Satellite (Azure) Me…" at bounding box center [708, 253] width 700 height 440
click at [957, 53] on button "Print" at bounding box center [938, 55] width 62 height 22
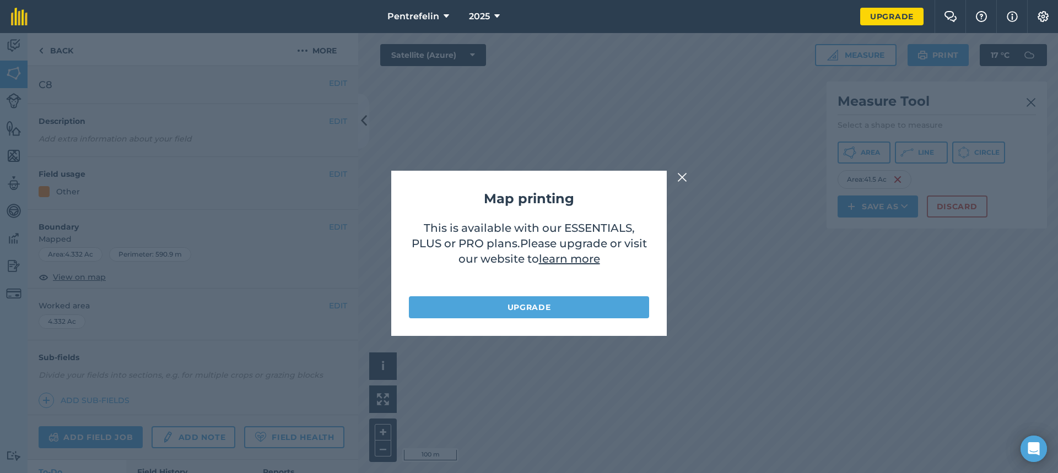
click at [679, 176] on img at bounding box center [682, 177] width 10 height 13
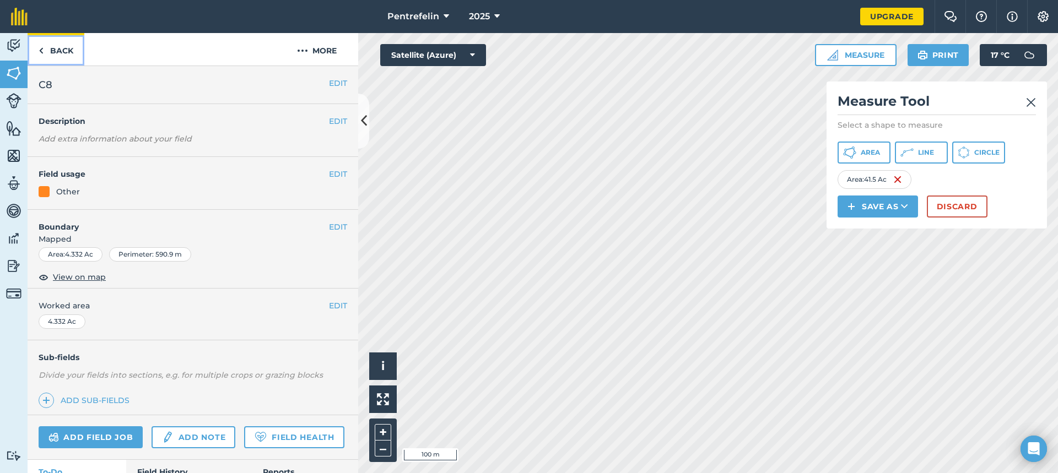
drag, startPoint x: 1057, startPoint y: 1, endPoint x: 44, endPoint y: 50, distance: 1014.8
click at [44, 50] on link "Back" at bounding box center [56, 49] width 57 height 33
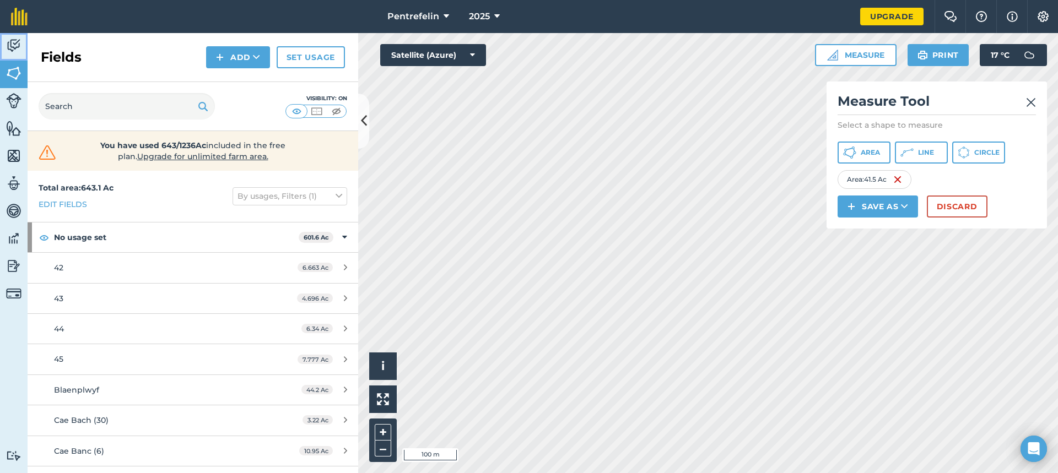
click at [18, 47] on img at bounding box center [13, 45] width 15 height 17
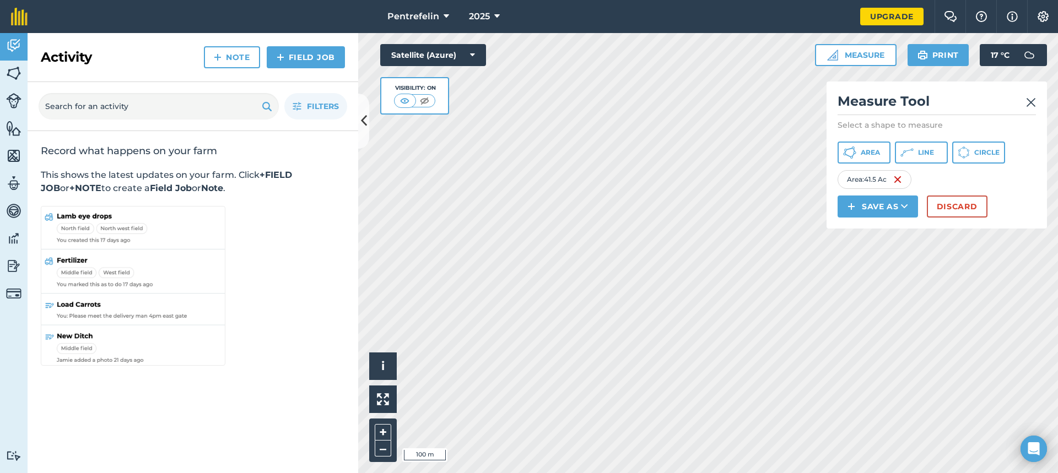
click at [1024, 104] on h2 "Measure Tool" at bounding box center [936, 104] width 198 height 23
click at [959, 203] on button "Discard" at bounding box center [957, 207] width 61 height 22
